Goal: Navigation & Orientation: Find specific page/section

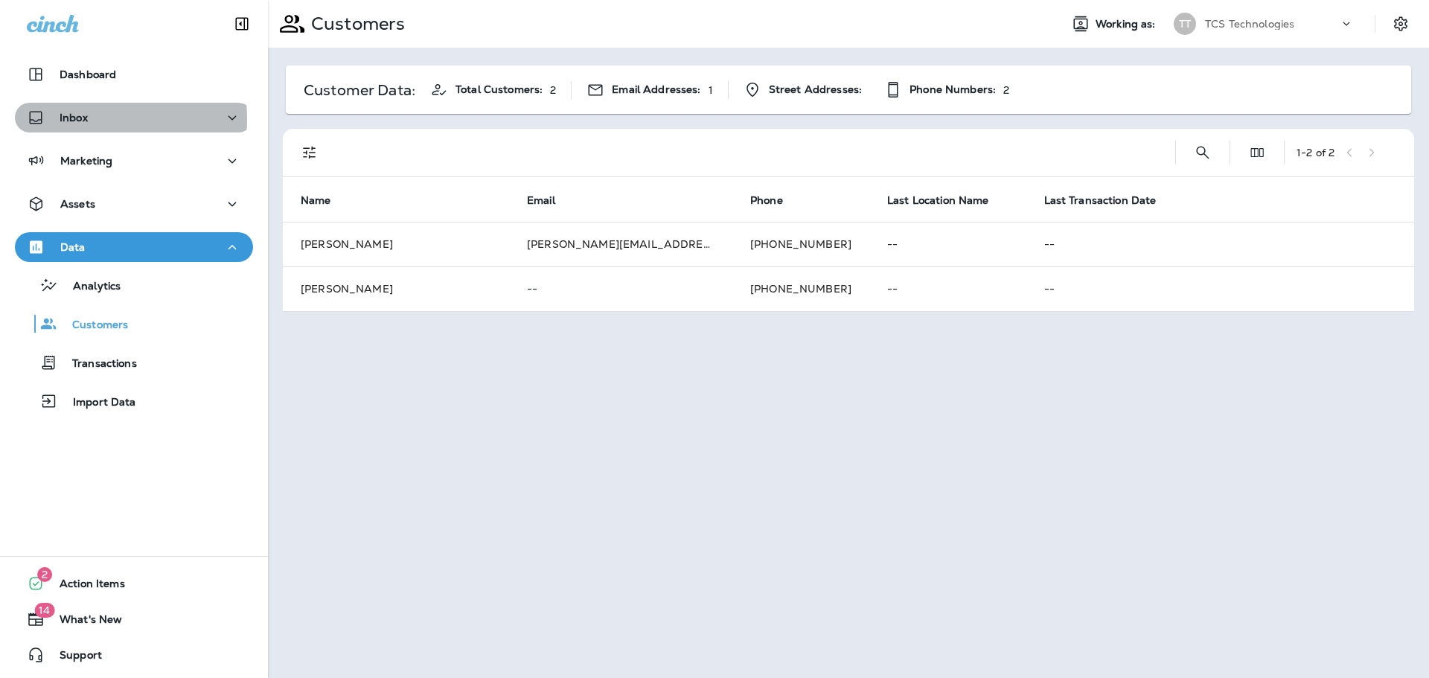
click at [71, 119] on p "Inbox" at bounding box center [74, 118] width 28 height 12
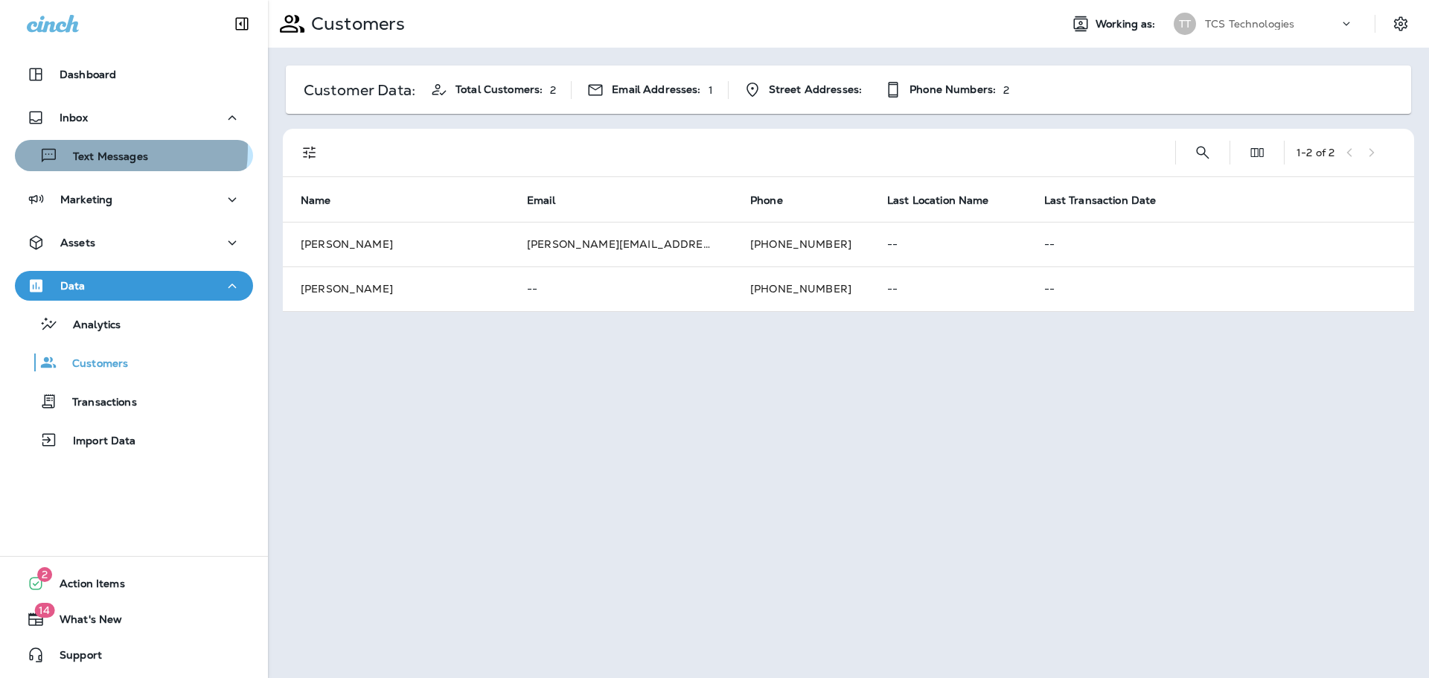
click at [90, 149] on div "Text Messages" at bounding box center [84, 155] width 127 height 22
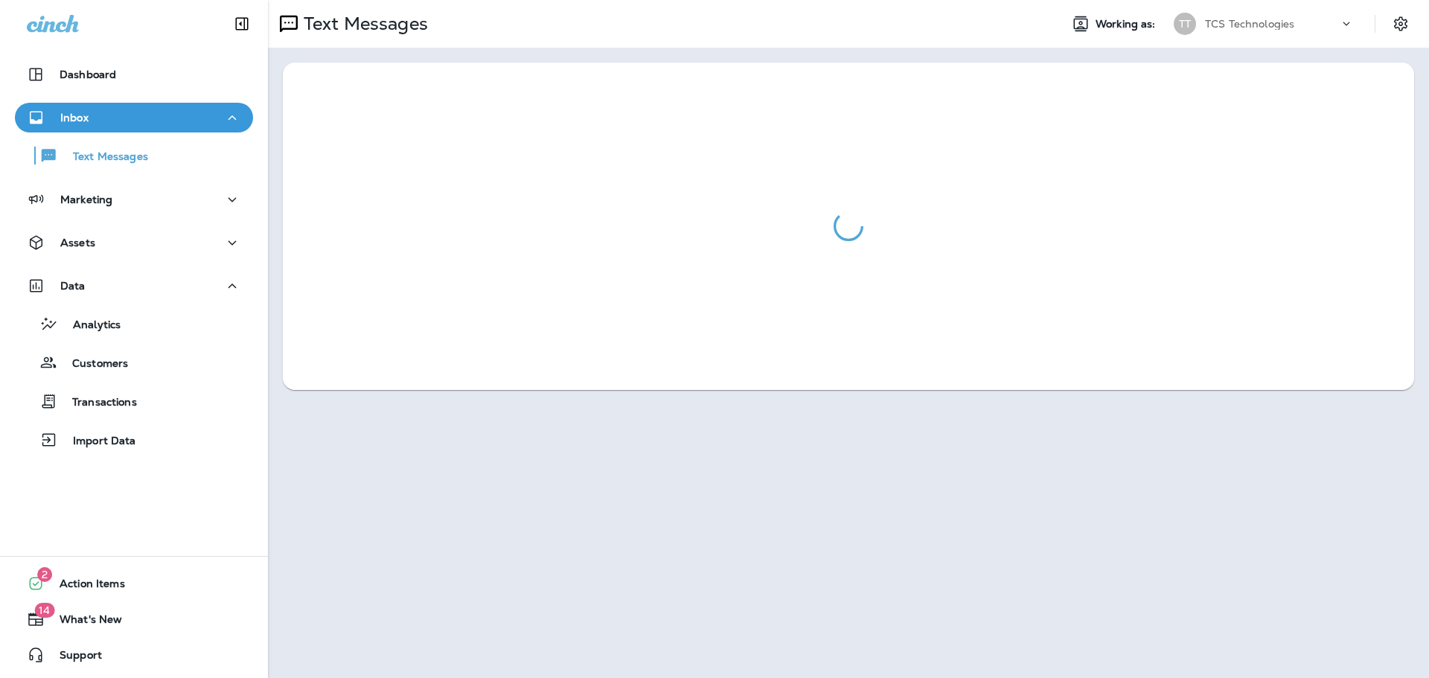
click at [80, 121] on p "Inbox" at bounding box center [74, 118] width 28 height 12
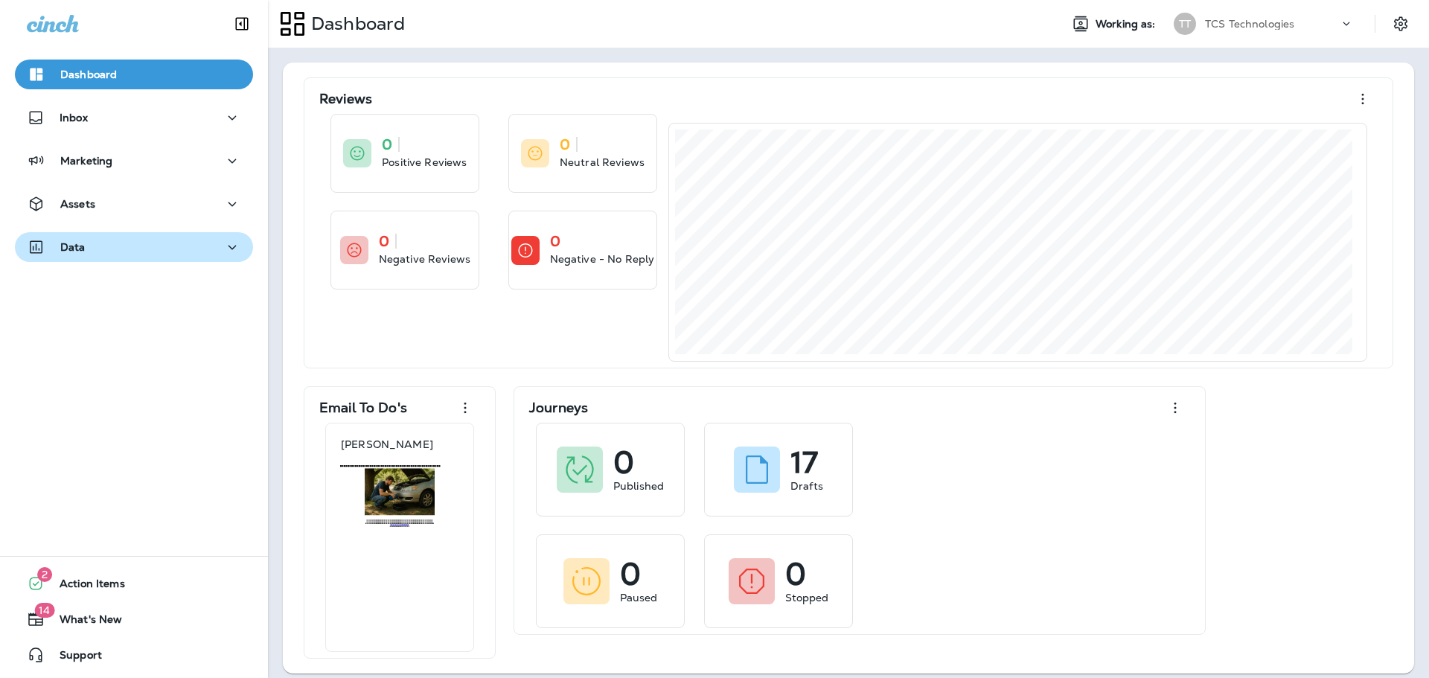
click at [77, 246] on p "Data" at bounding box center [72, 247] width 25 height 12
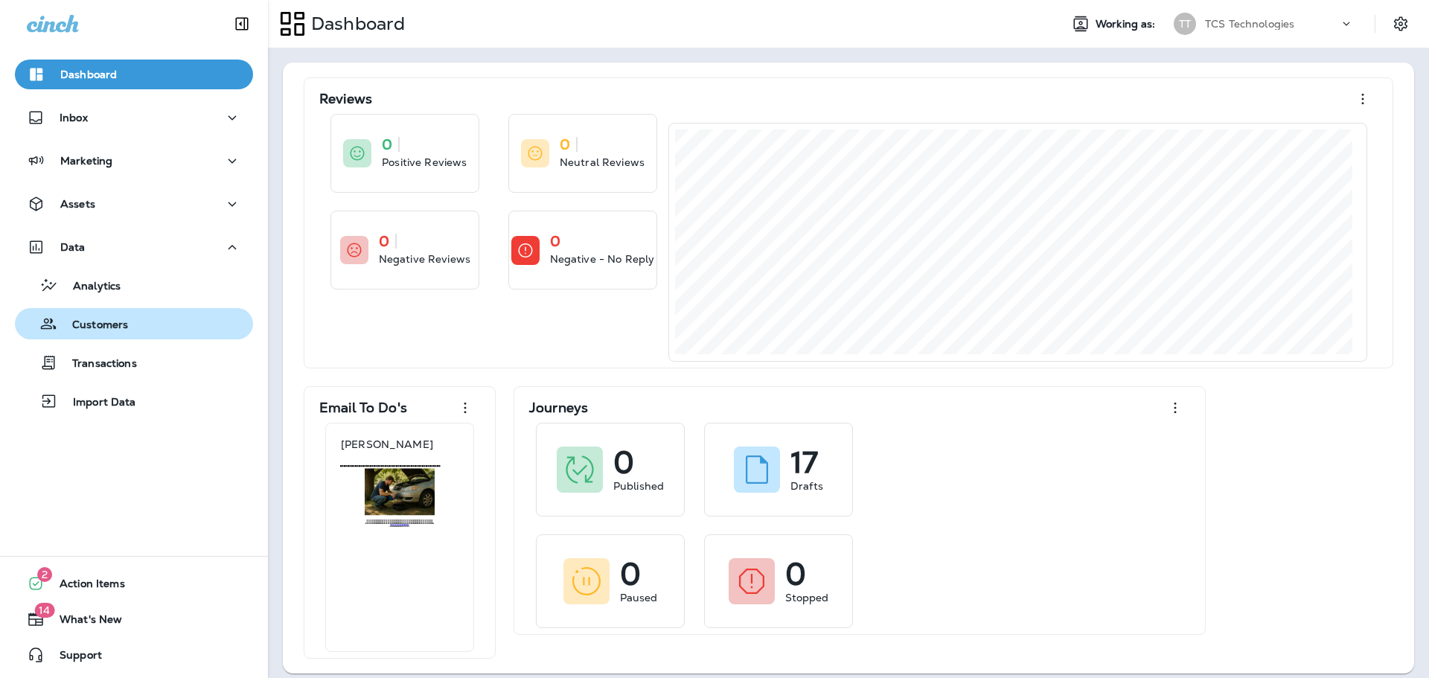
click at [99, 324] on p "Customers" at bounding box center [92, 326] width 71 height 14
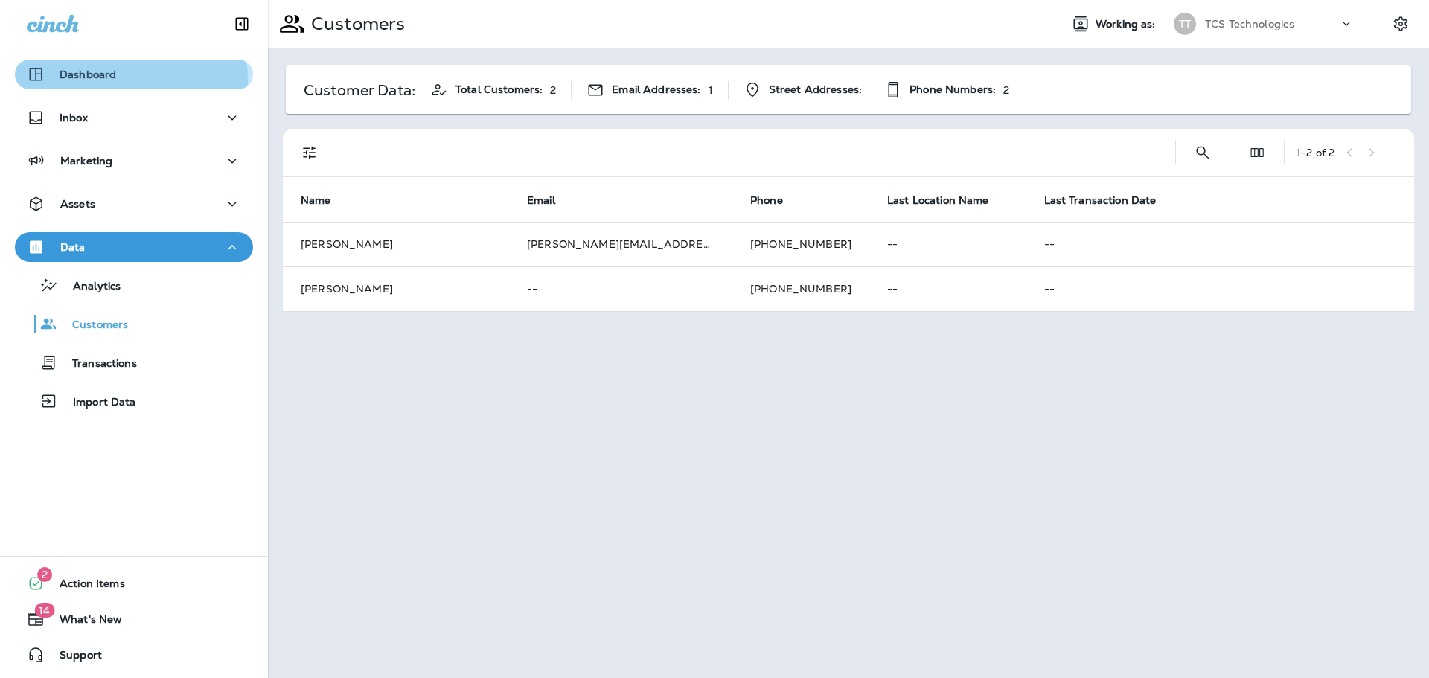
click at [77, 82] on div "Dashboard" at bounding box center [71, 74] width 89 height 18
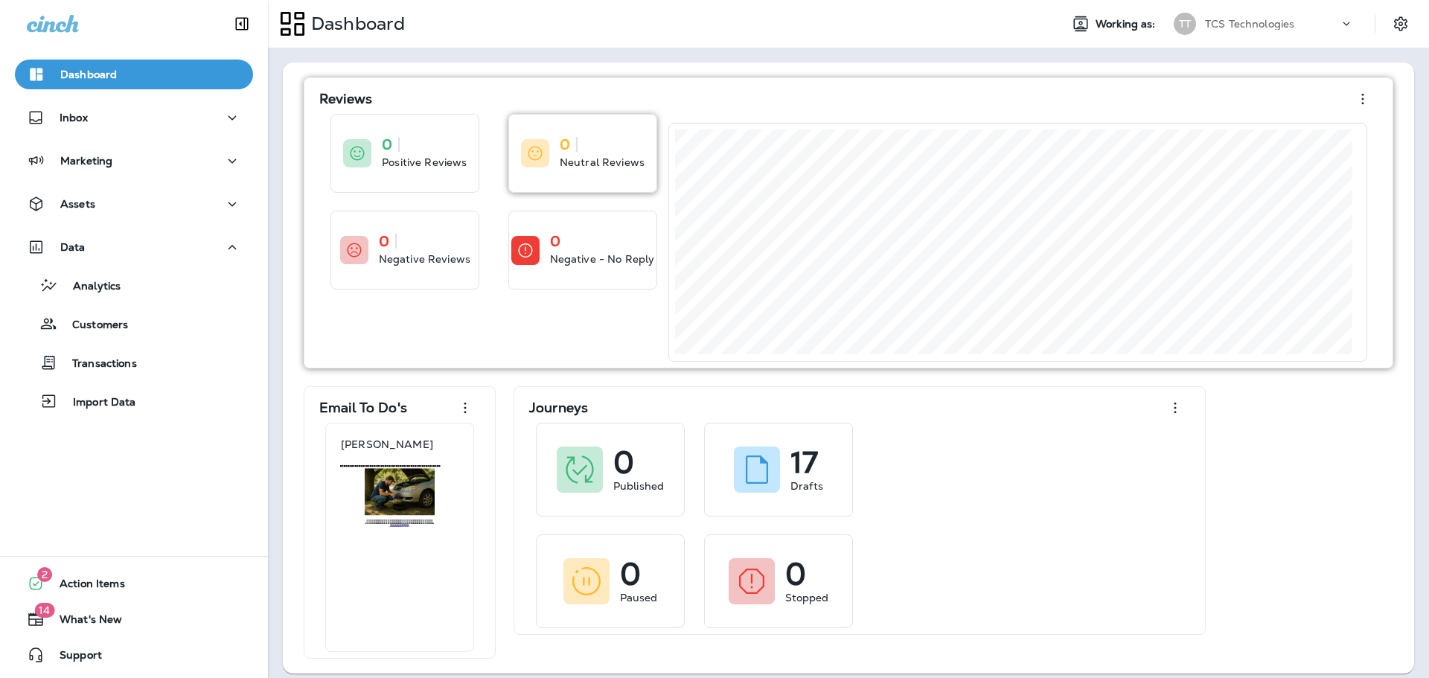
click at [571, 155] on p "Neutral Reviews" at bounding box center [602, 162] width 85 height 15
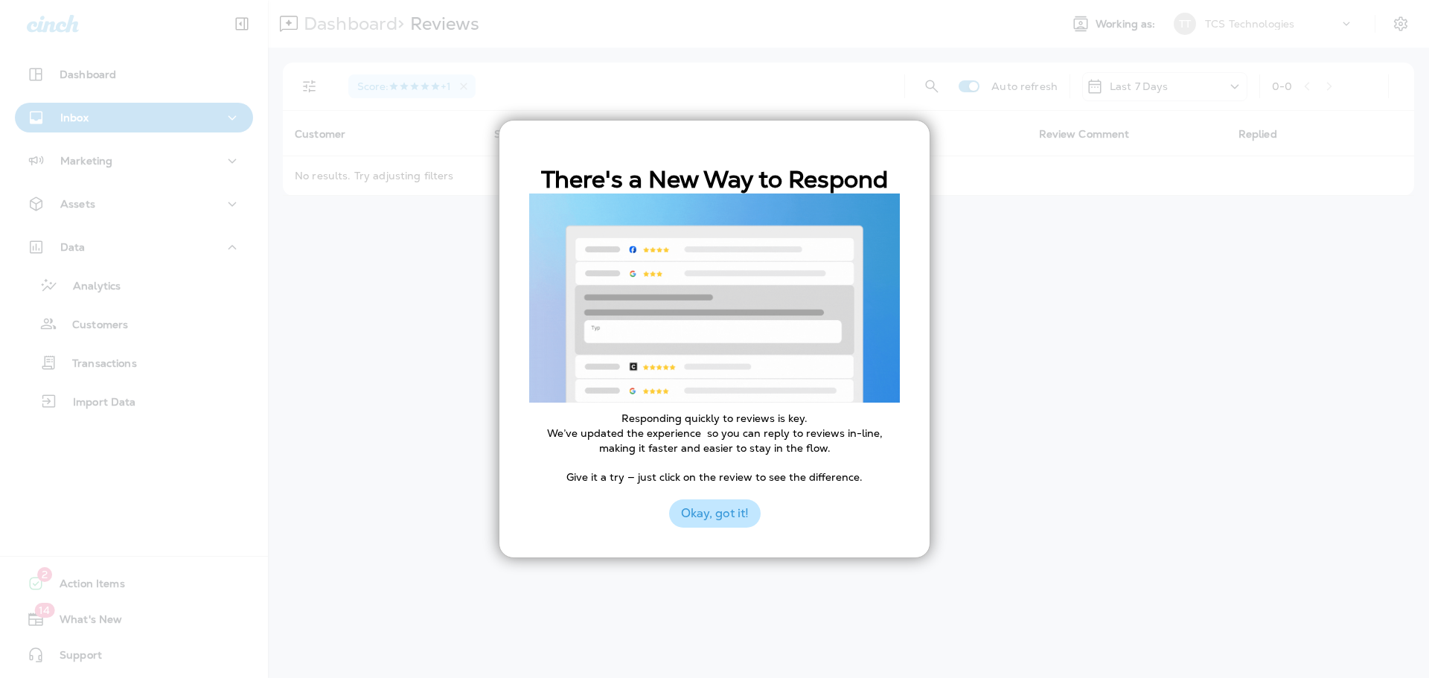
click at [720, 508] on button "Okay, got it!" at bounding box center [715, 513] width 92 height 28
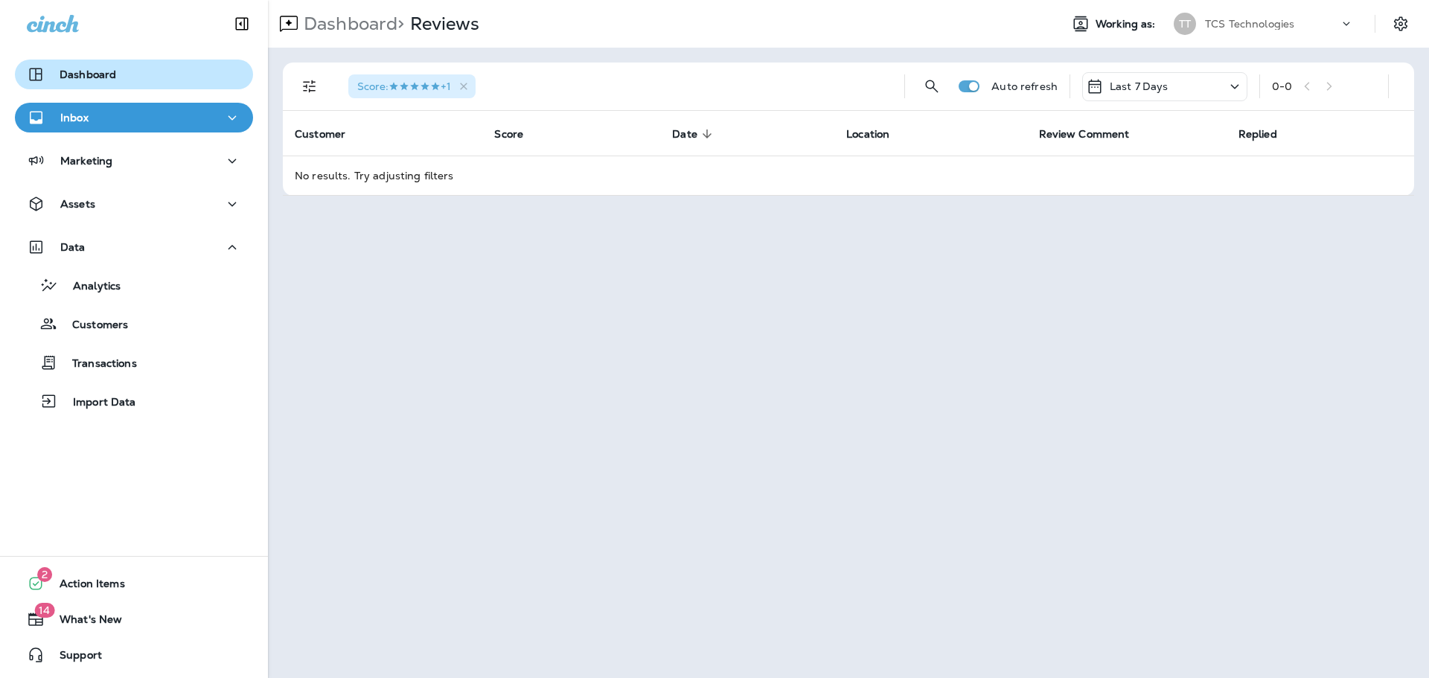
click at [73, 70] on p "Dashboard" at bounding box center [88, 74] width 57 height 12
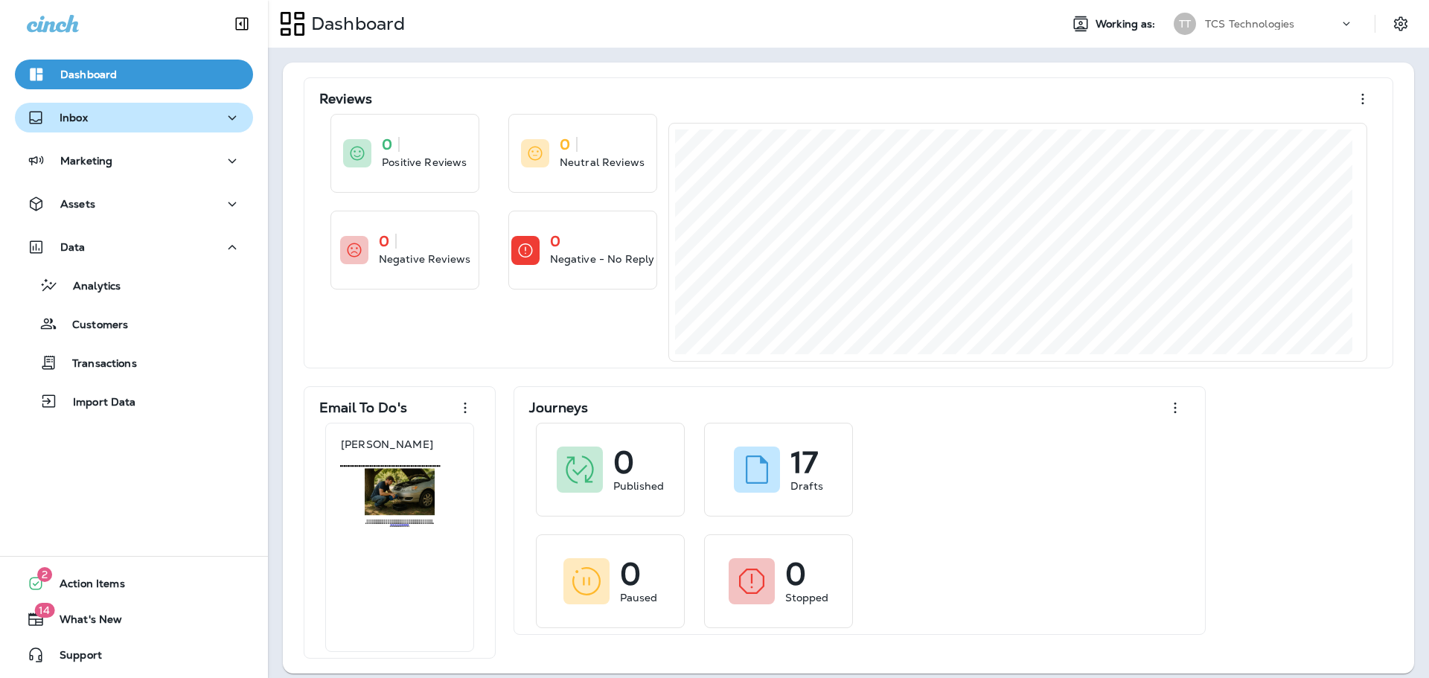
click at [83, 120] on p "Inbox" at bounding box center [74, 118] width 28 height 12
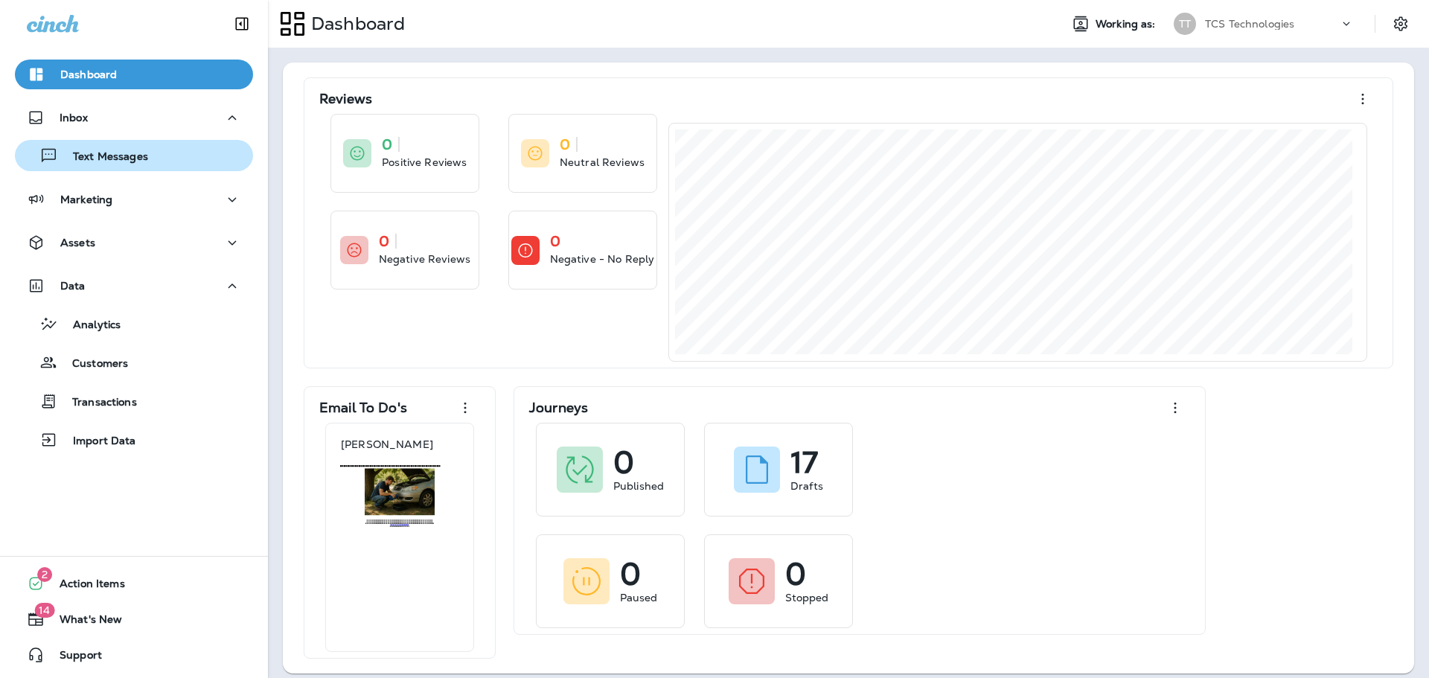
click at [95, 147] on div "Text Messages" at bounding box center [84, 155] width 127 height 22
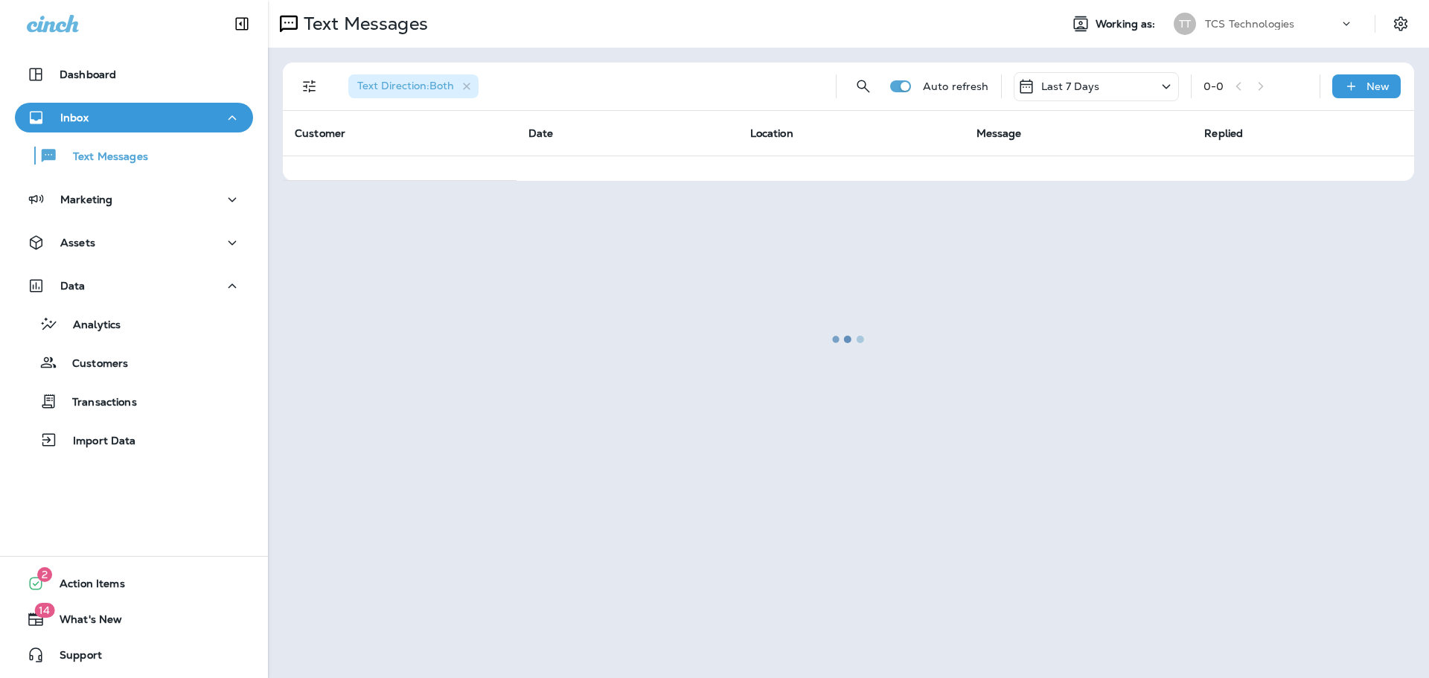
click at [76, 117] on p "Inbox" at bounding box center [74, 118] width 28 height 12
